Goal: Information Seeking & Learning: Check status

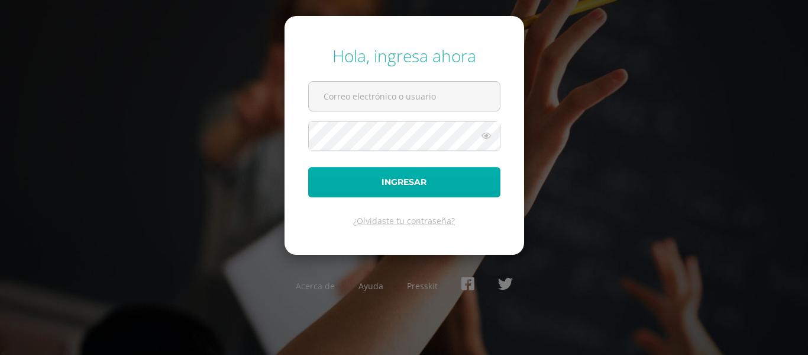
type input "20190438"
click at [457, 188] on button "Ingresar" at bounding box center [404, 182] width 192 height 30
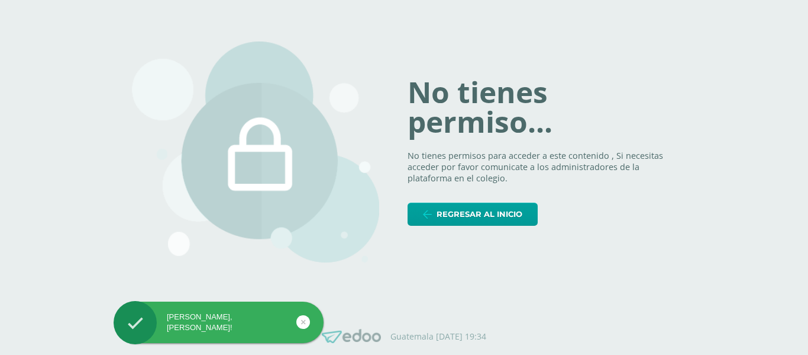
click at [478, 259] on div "No tienes permiso... No tienes permisos para acceder a este contenido , Si nece…" at bounding box center [404, 152] width 544 height 278
click at [484, 225] on link "Regresar al inicio" at bounding box center [473, 213] width 130 height 23
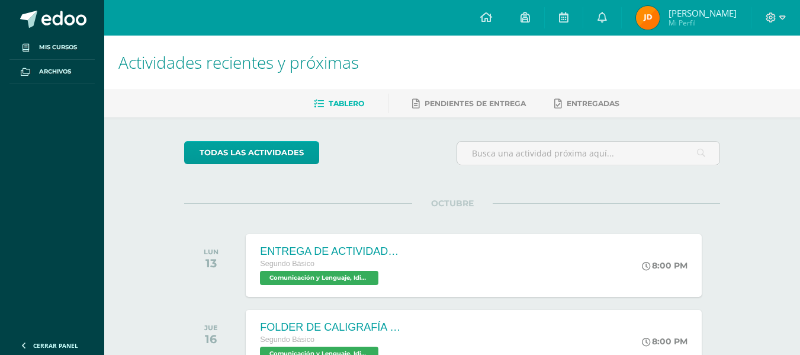
click at [695, 21] on span "Mi Perfil" at bounding box center [702, 23] width 68 height 10
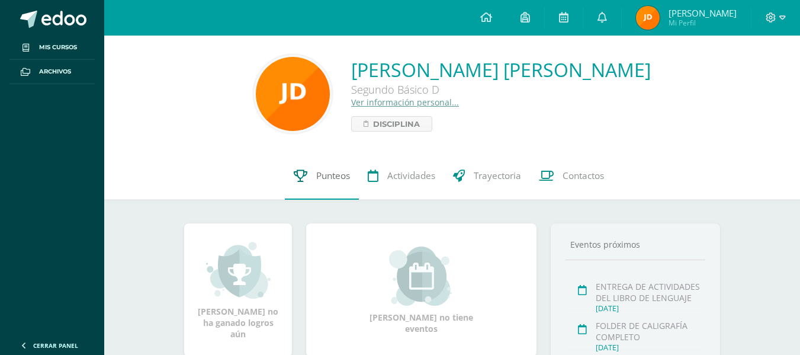
click at [318, 182] on link "Punteos" at bounding box center [322, 175] width 74 height 47
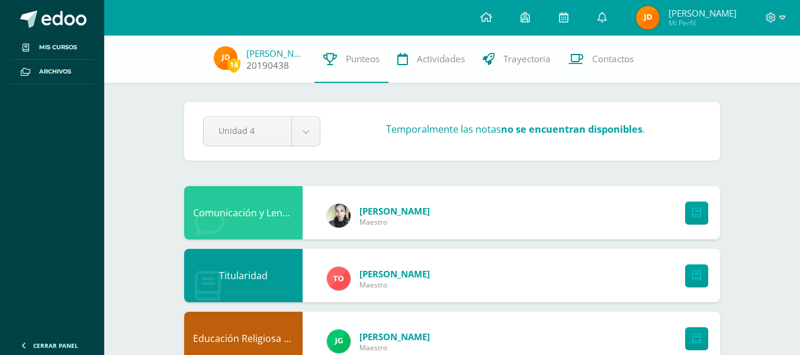
click at [251, 60] on span "14 [PERSON_NAME] 20190438" at bounding box center [259, 59] width 109 height 27
click at [238, 61] on span "14" at bounding box center [233, 64] width 13 height 15
click at [659, 14] on img at bounding box center [648, 18] width 24 height 24
